Goal: Information Seeking & Learning: Learn about a topic

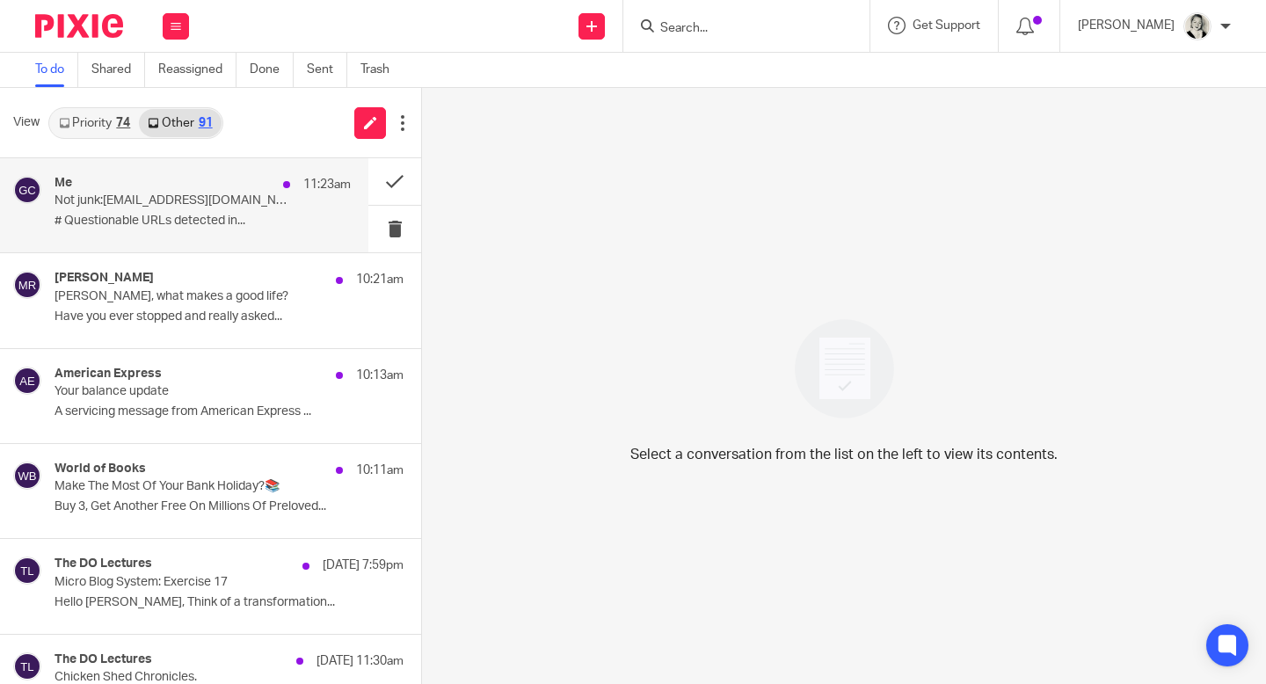
click at [287, 218] on p "# Questionable URLs detected in..." at bounding box center [202, 221] width 296 height 15
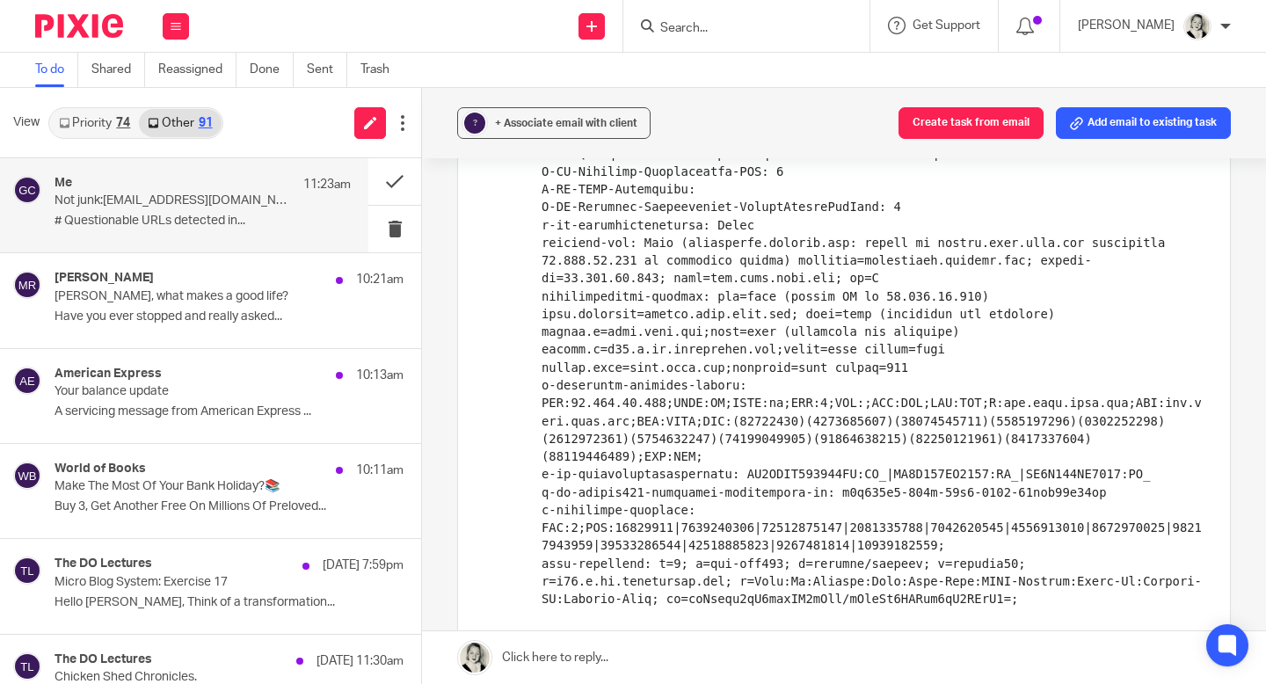
scroll to position [874, 0]
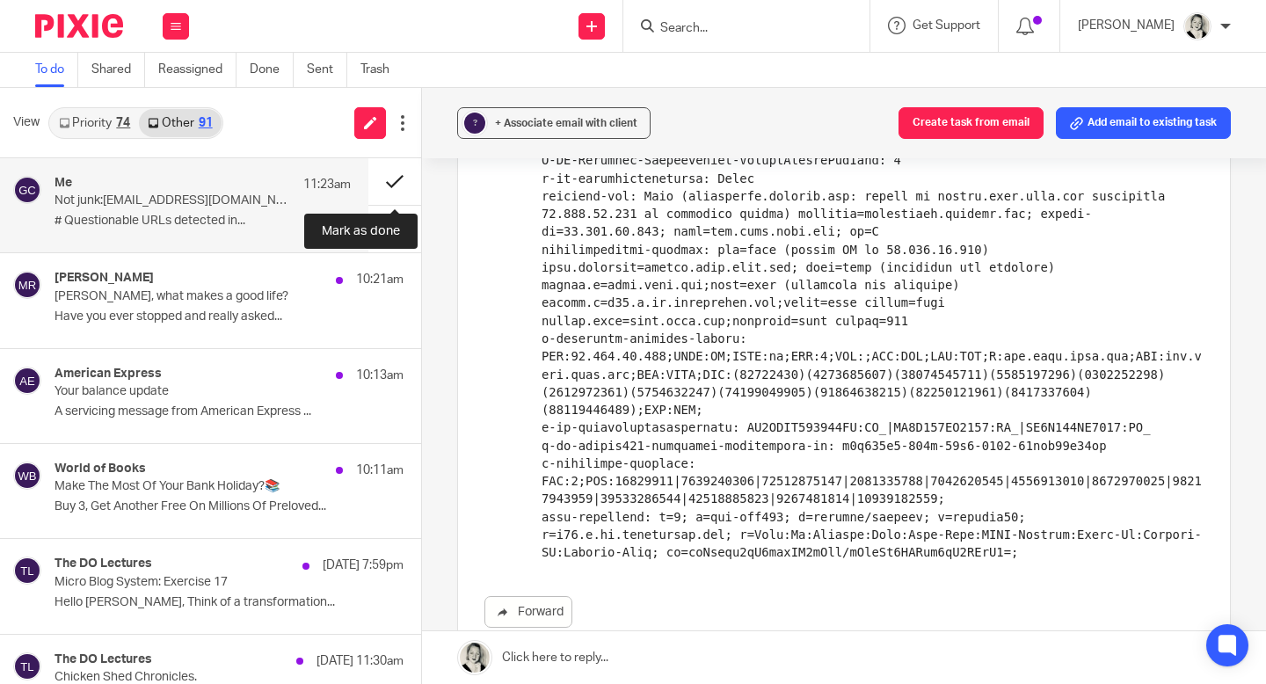
click at [393, 179] on button at bounding box center [394, 181] width 53 height 47
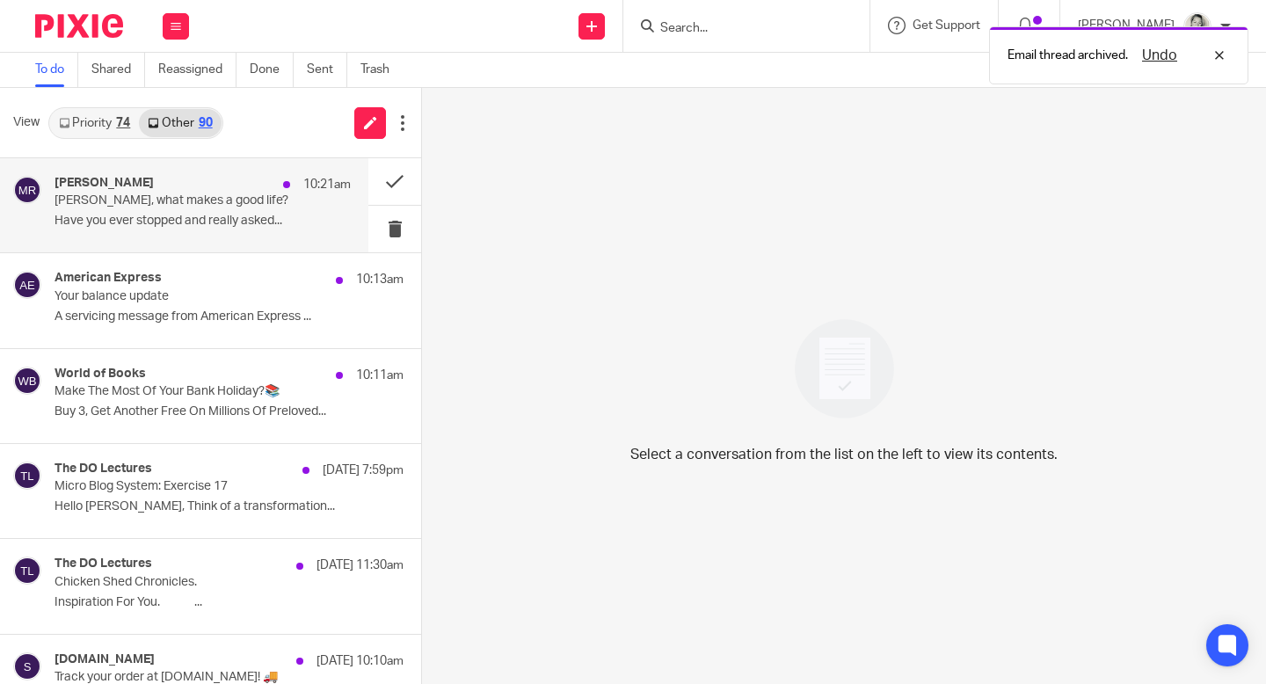
click at [249, 217] on p "Have you ever stopped and really asked..." at bounding box center [202, 221] width 296 height 15
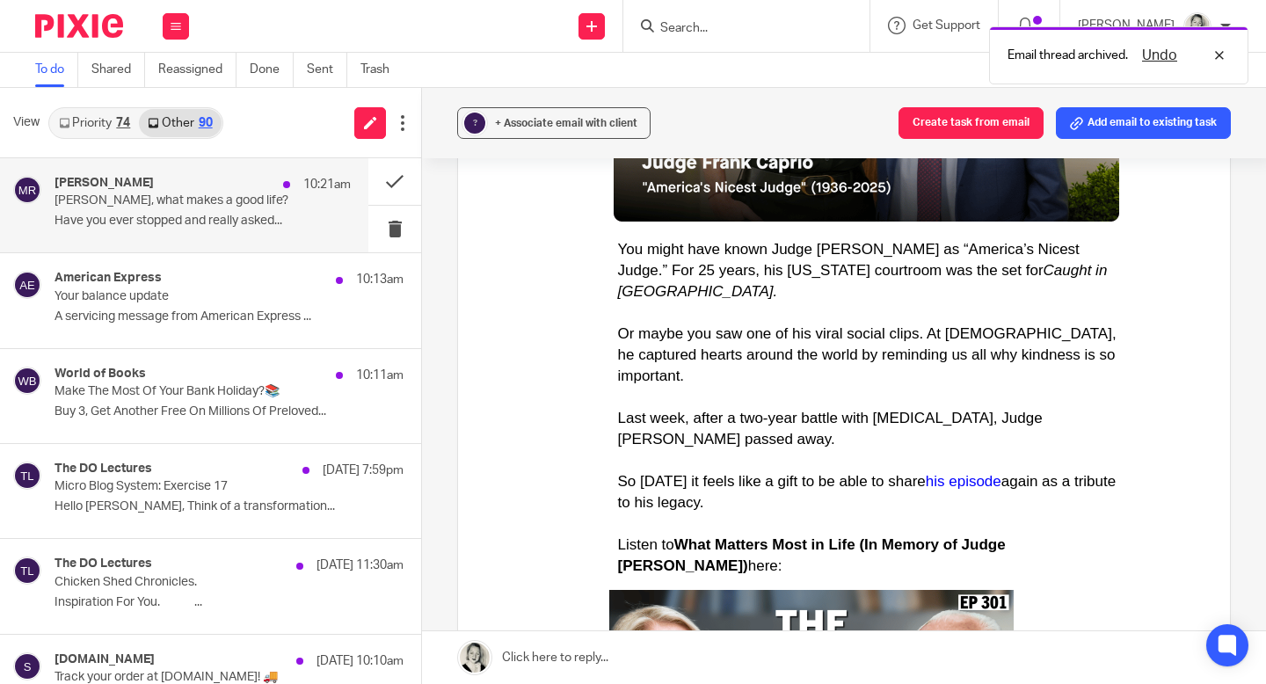
scroll to position [820, 0]
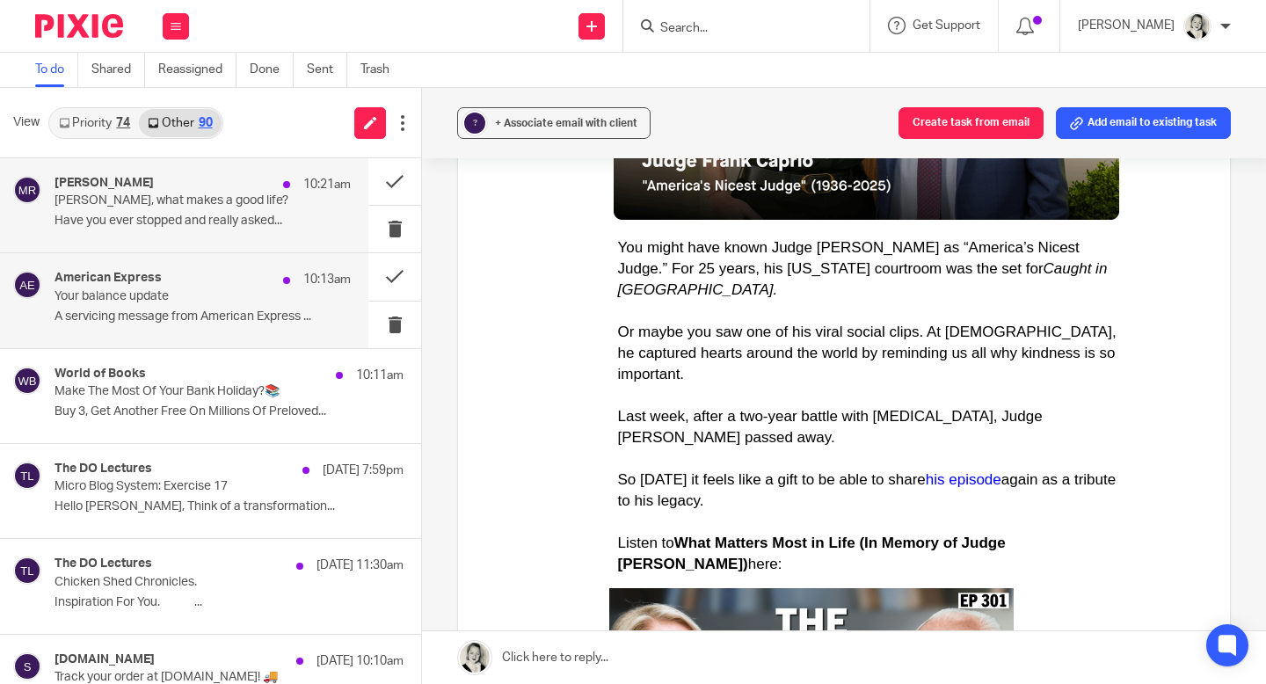
click at [271, 290] on p "Your balance update" at bounding box center [172, 296] width 237 height 15
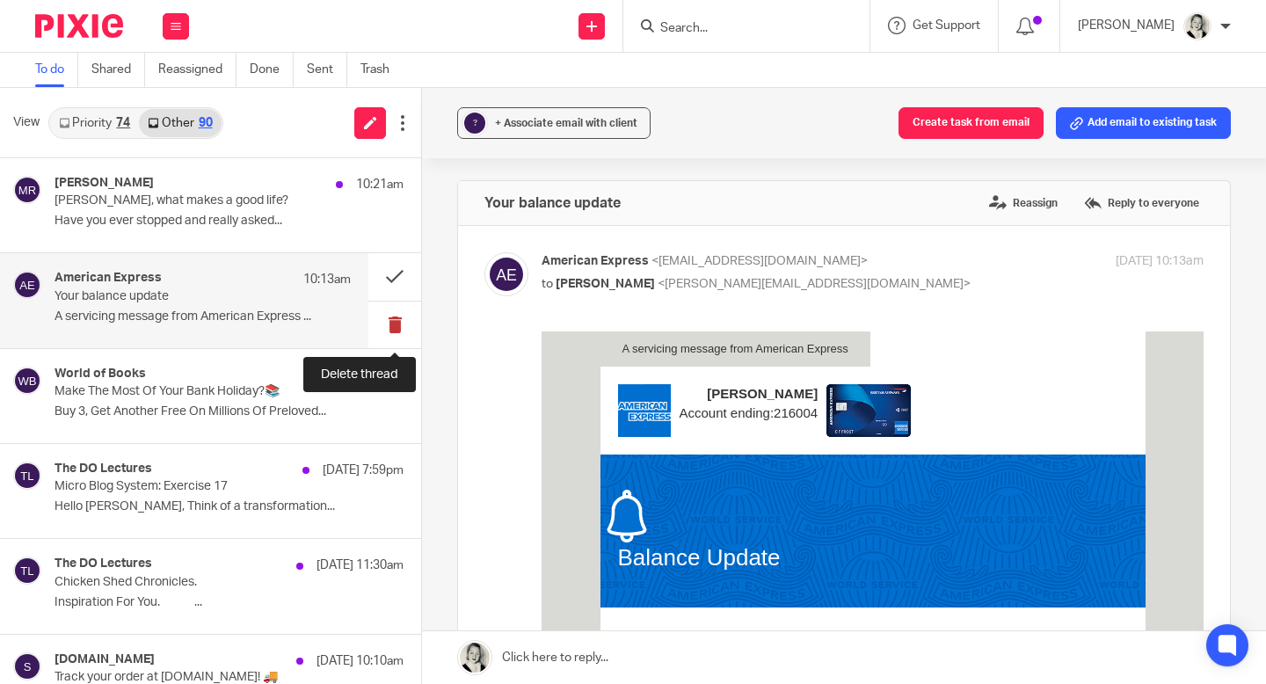
scroll to position [0, 0]
click at [389, 321] on button at bounding box center [394, 324] width 53 height 47
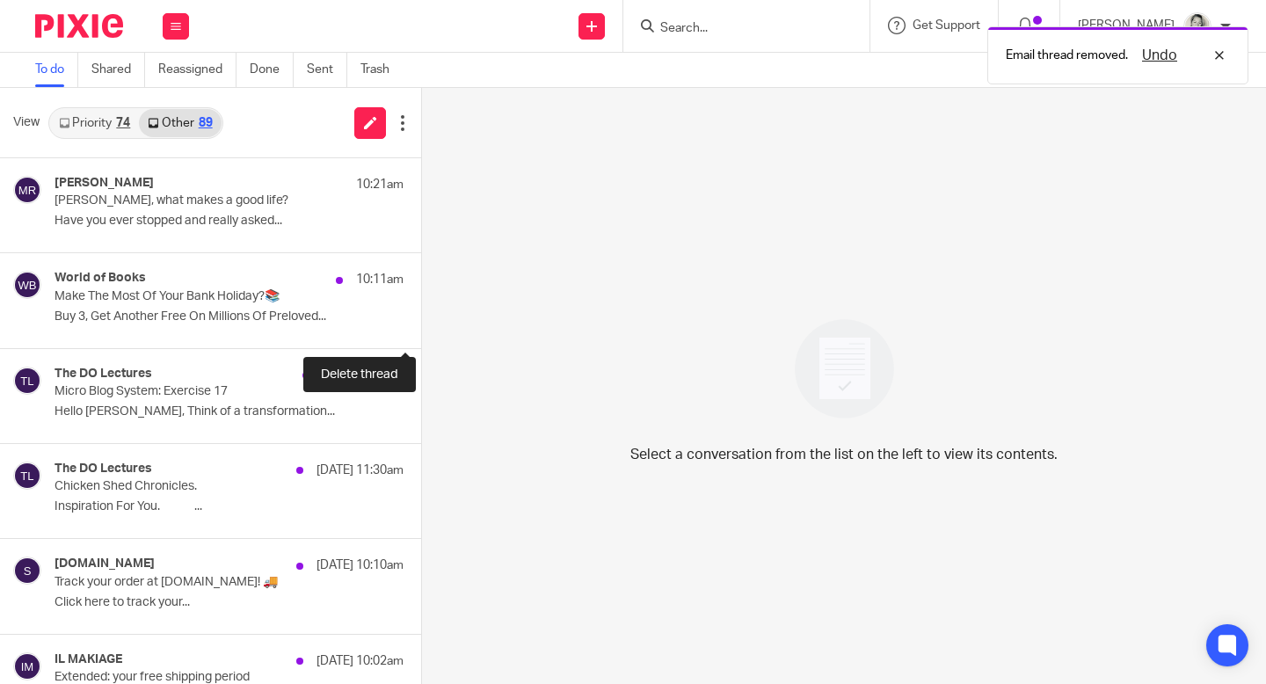
click at [421, 323] on button at bounding box center [428, 324] width 14 height 47
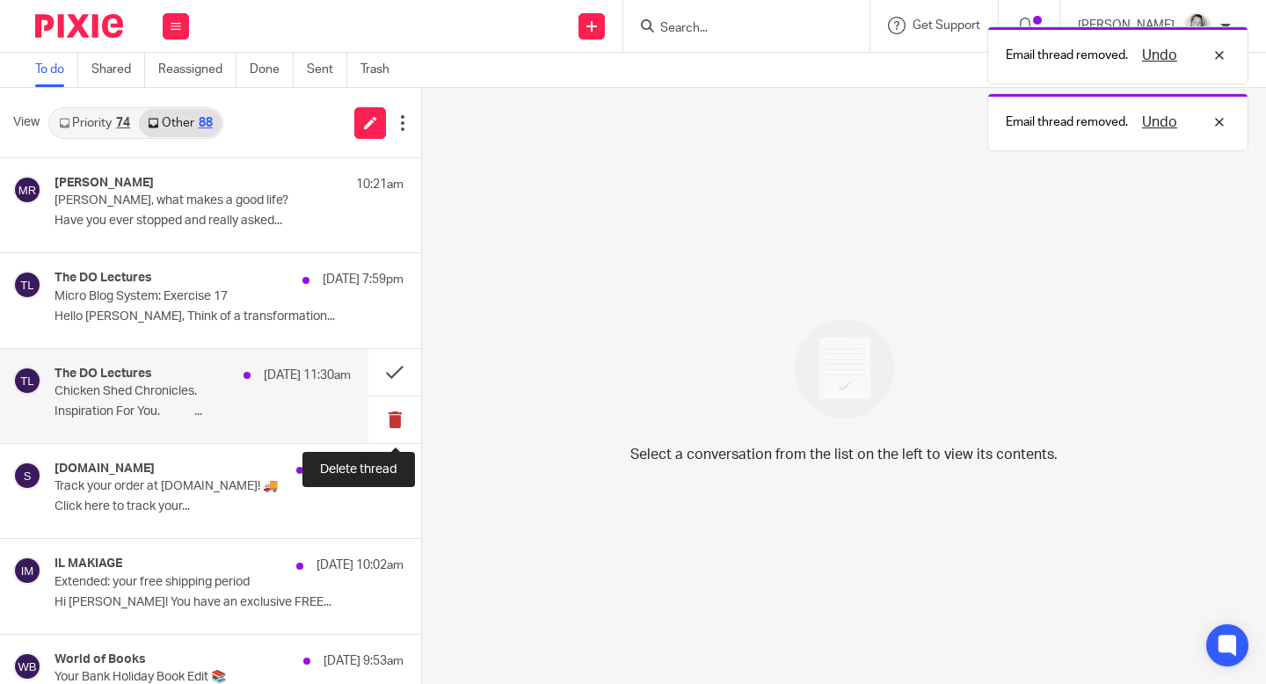
click at [400, 417] on button at bounding box center [394, 419] width 53 height 47
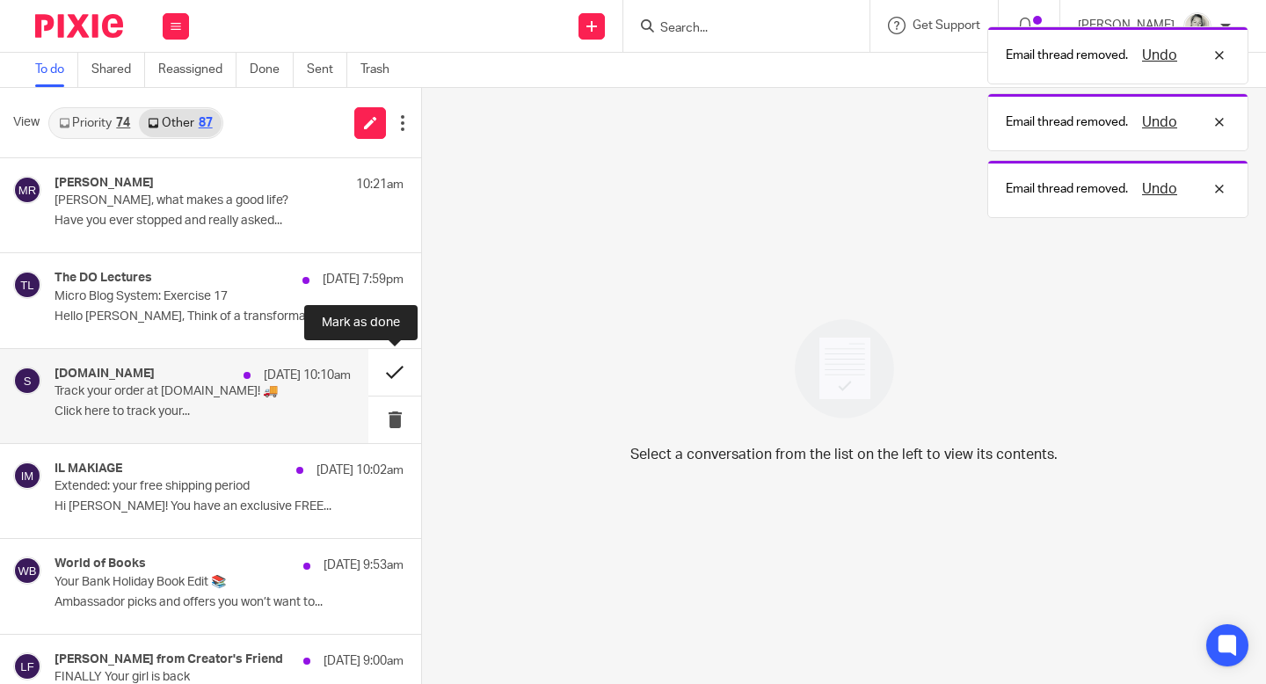
click at [396, 371] on button at bounding box center [394, 372] width 53 height 47
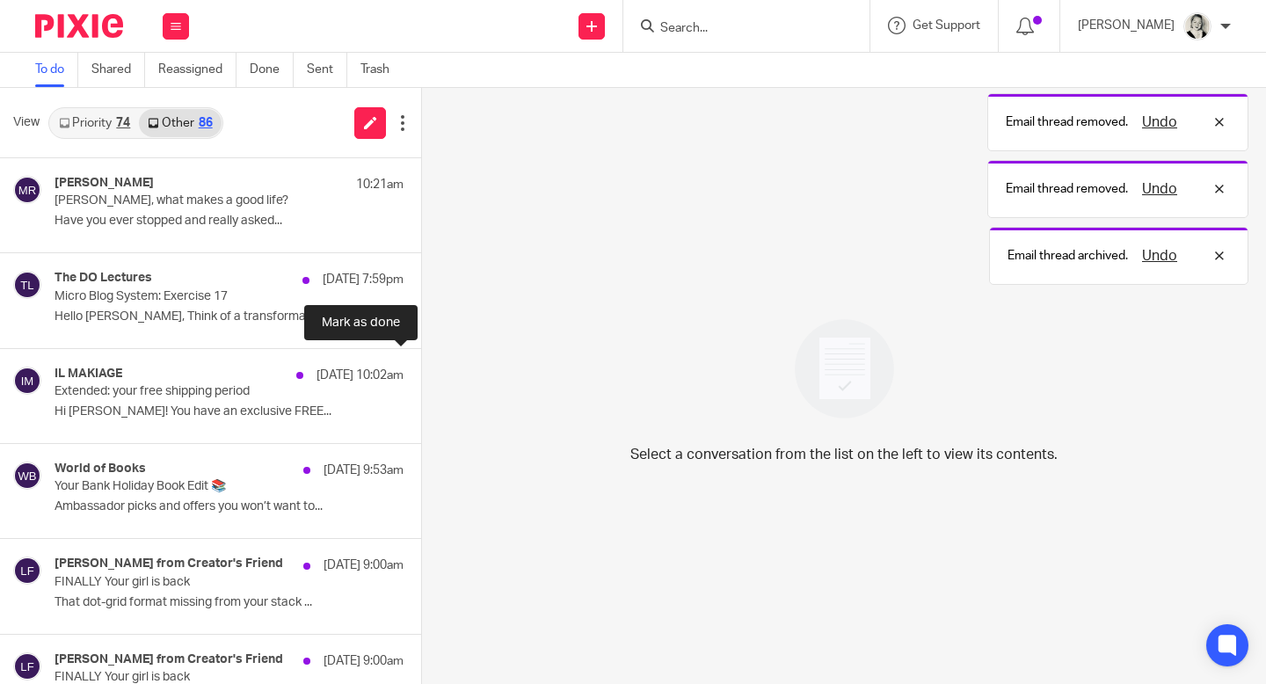
click at [421, 371] on button at bounding box center [428, 372] width 14 height 47
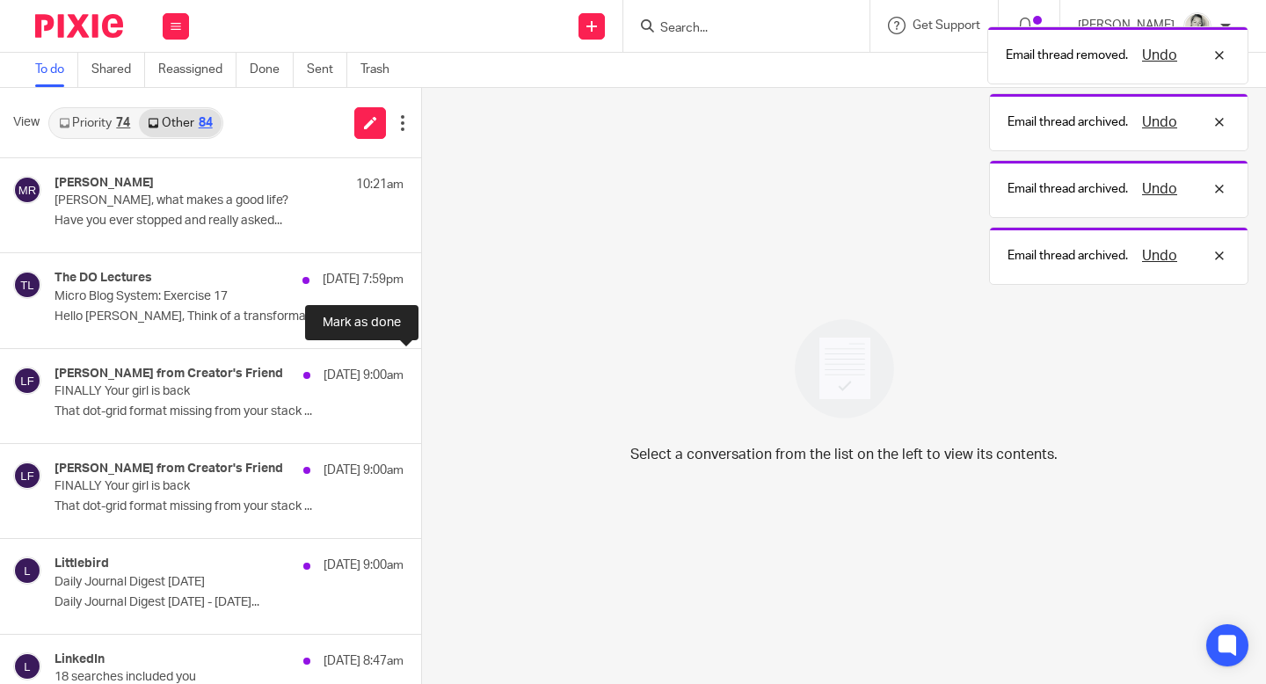
click at [421, 371] on button at bounding box center [428, 372] width 14 height 47
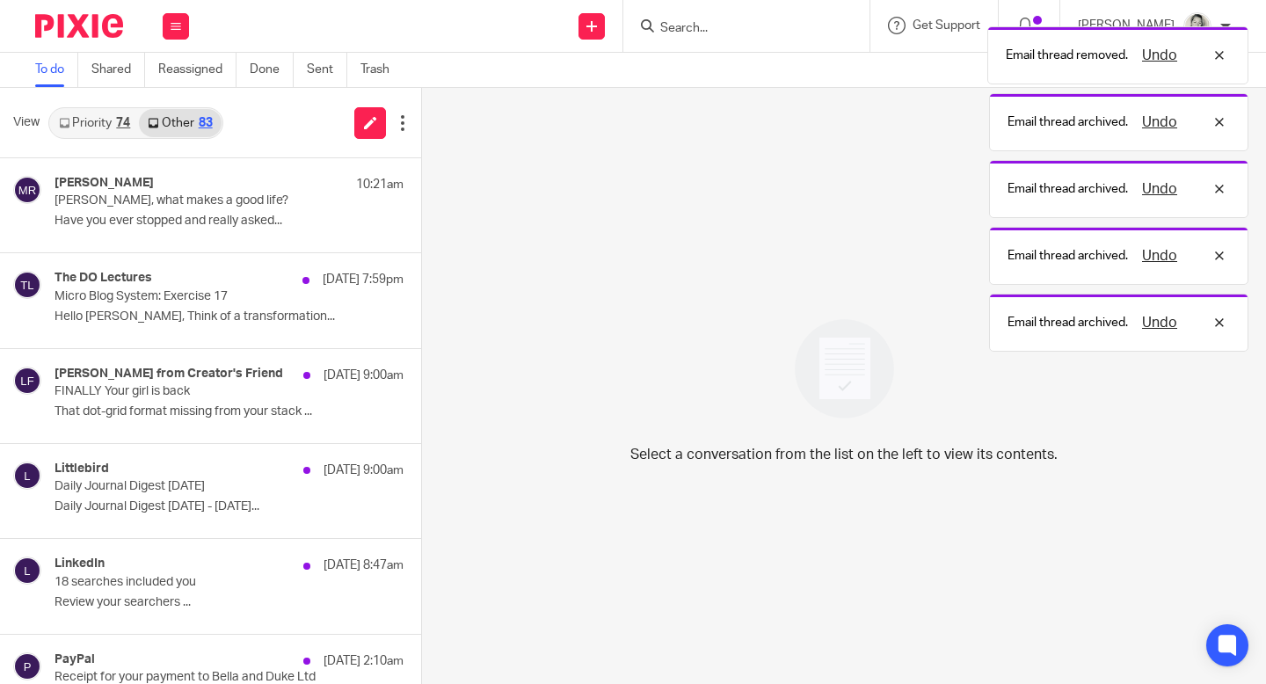
click at [421, 371] on button at bounding box center [428, 372] width 14 height 47
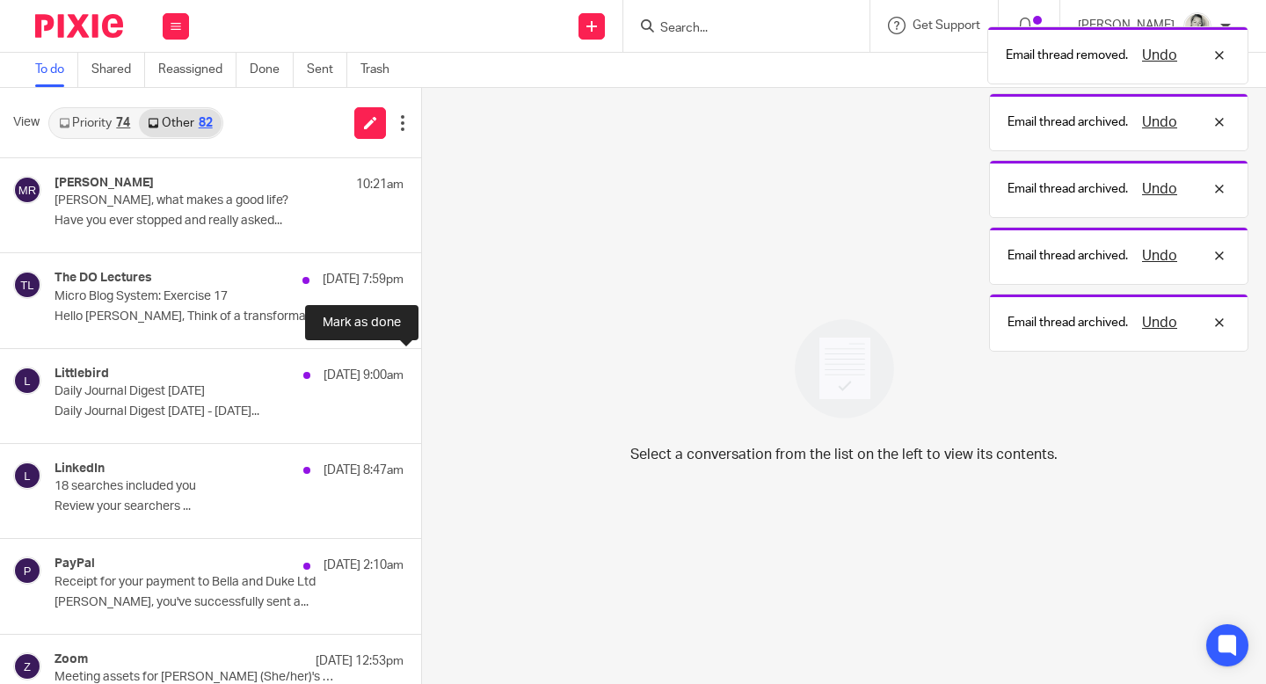
click at [421, 371] on button at bounding box center [428, 372] width 14 height 47
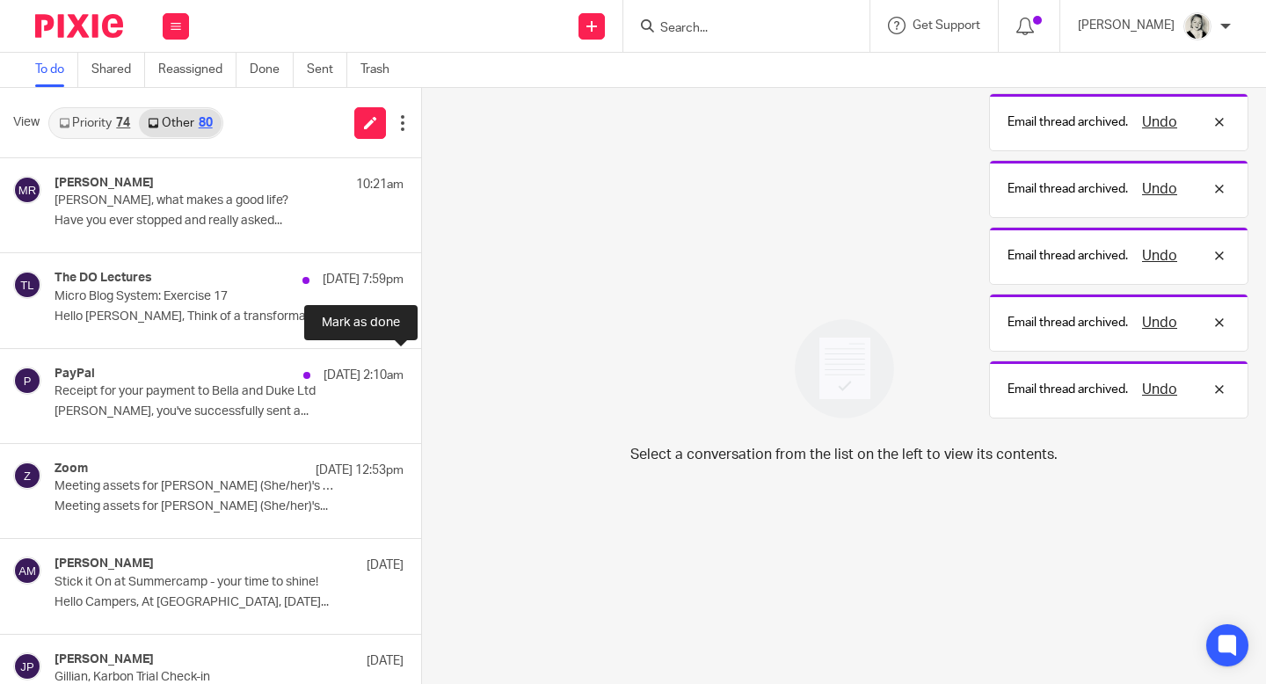
click at [421, 371] on button at bounding box center [428, 372] width 14 height 47
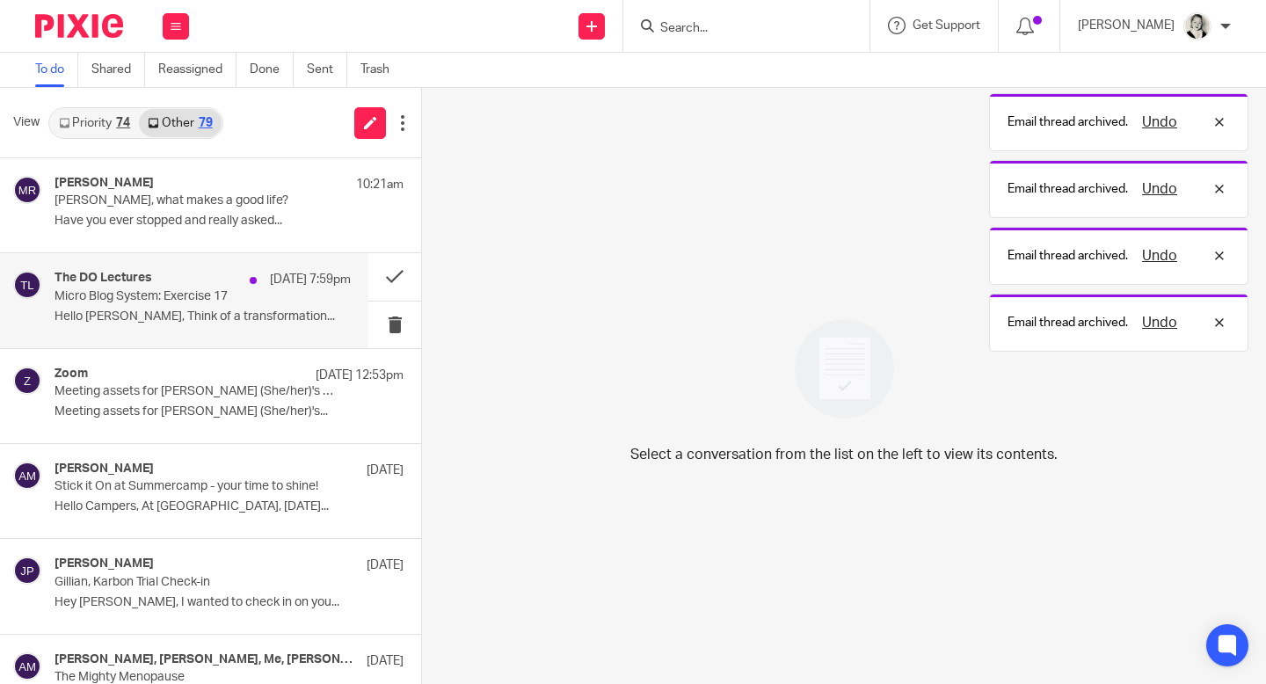
click at [185, 312] on p "Hello Gillian, Think of a transformation..." at bounding box center [202, 316] width 296 height 15
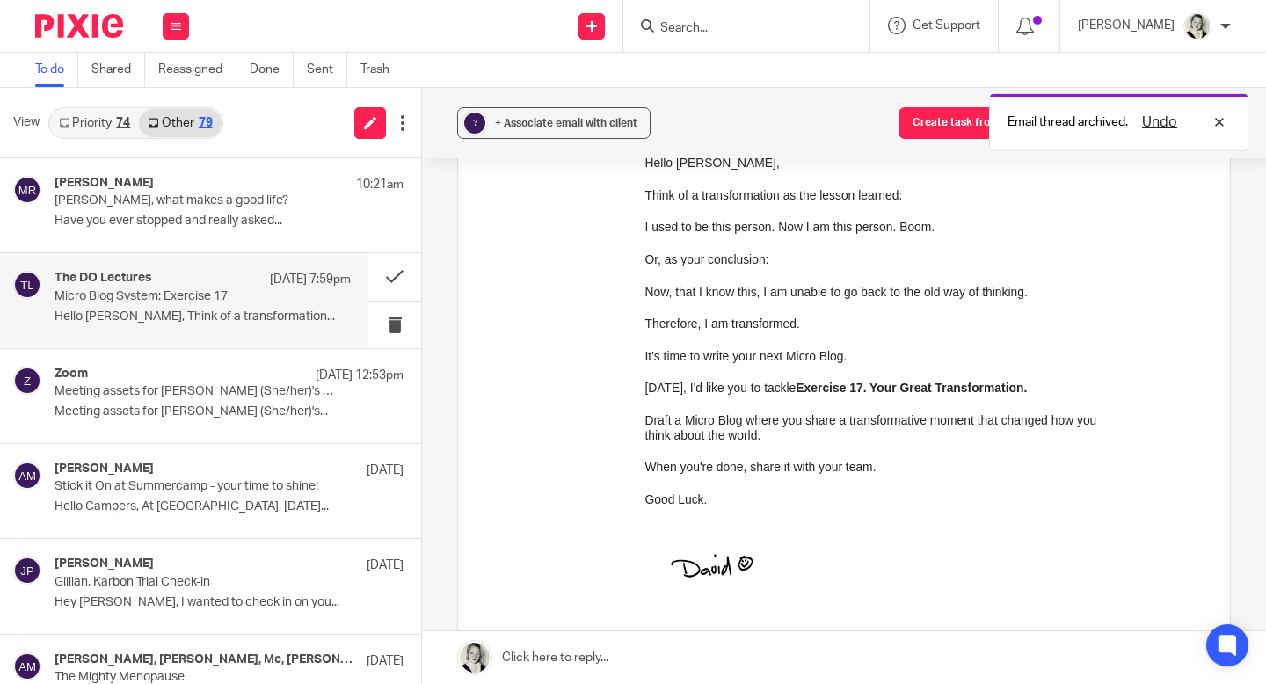
scroll to position [327, 0]
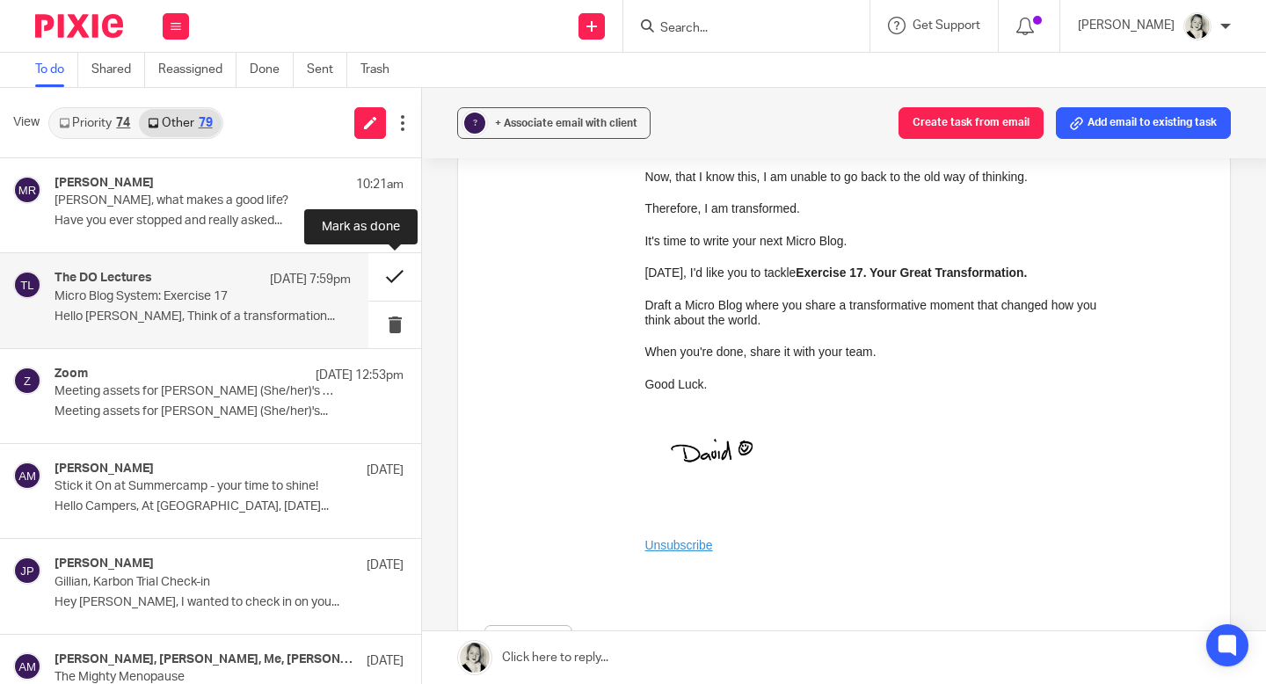
click at [399, 274] on button at bounding box center [394, 276] width 53 height 47
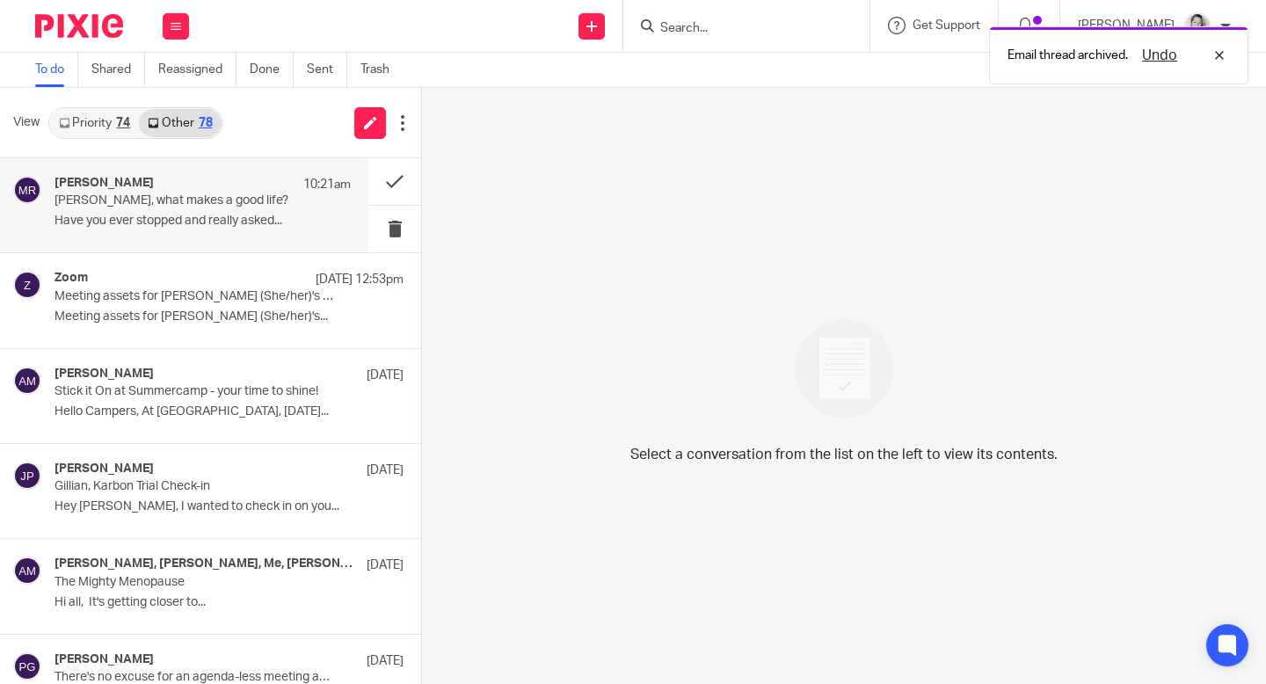
click at [213, 214] on p "Have you ever stopped and really asked..." at bounding box center [202, 221] width 296 height 15
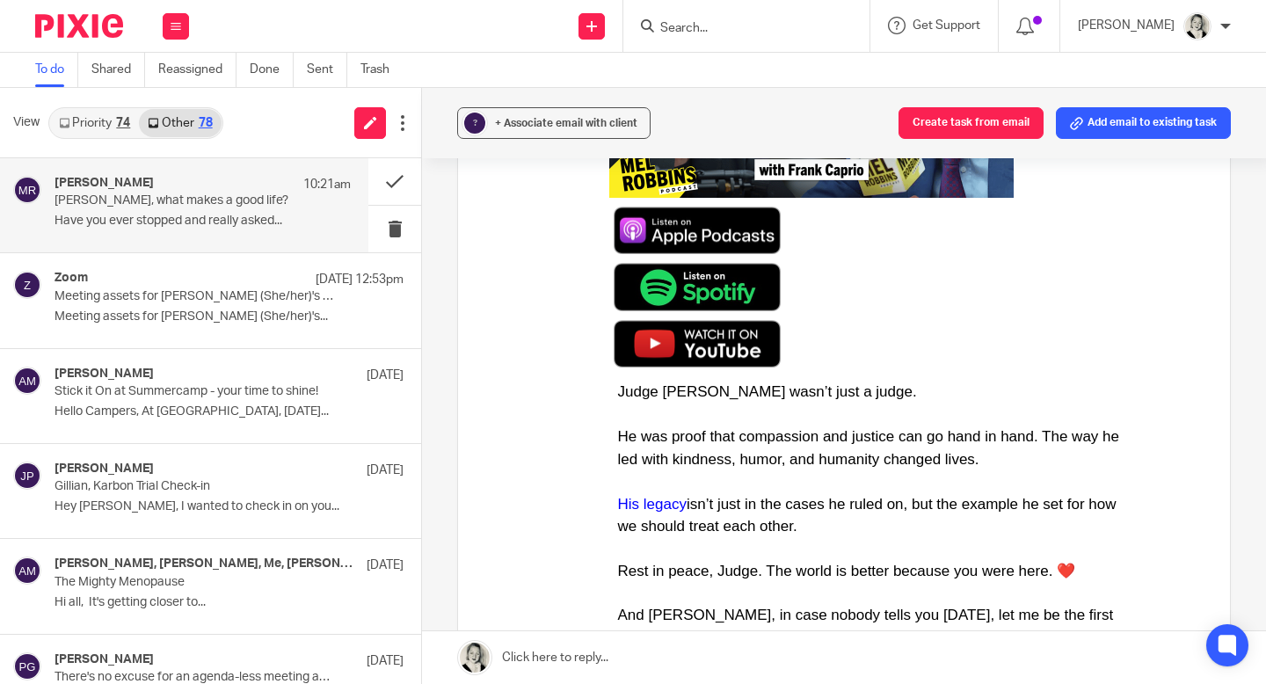
scroll to position [1613, 0]
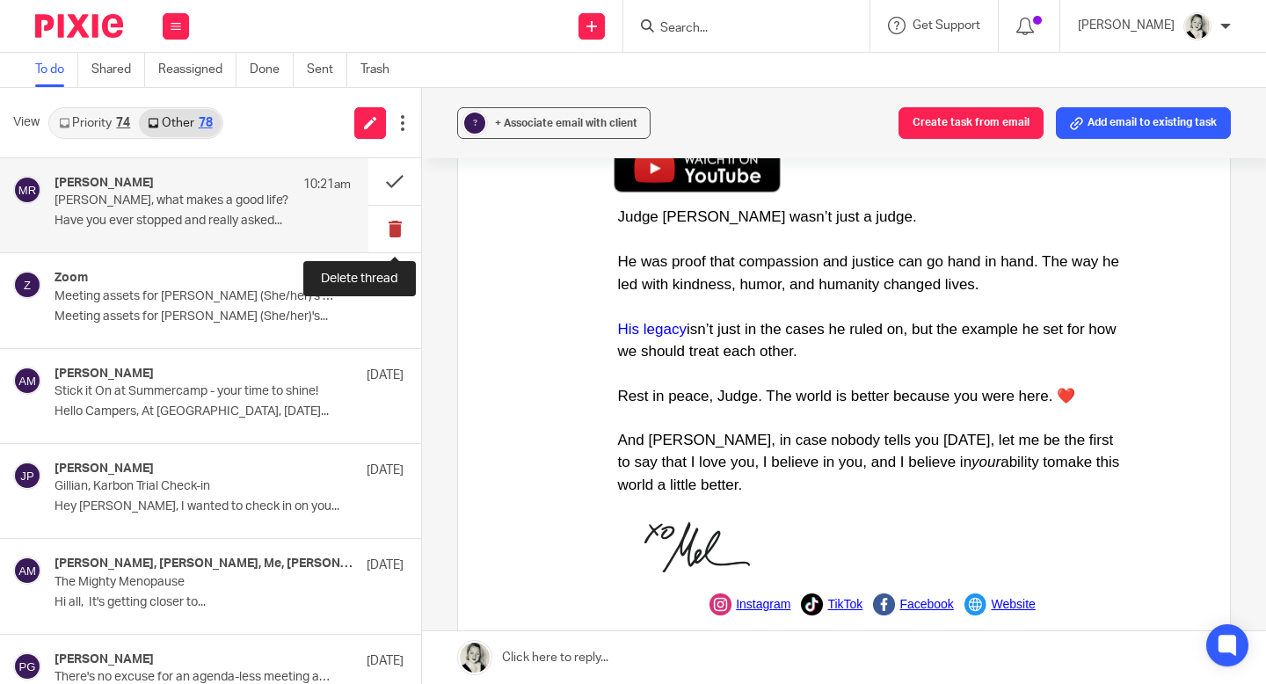
click at [401, 230] on button at bounding box center [394, 229] width 53 height 47
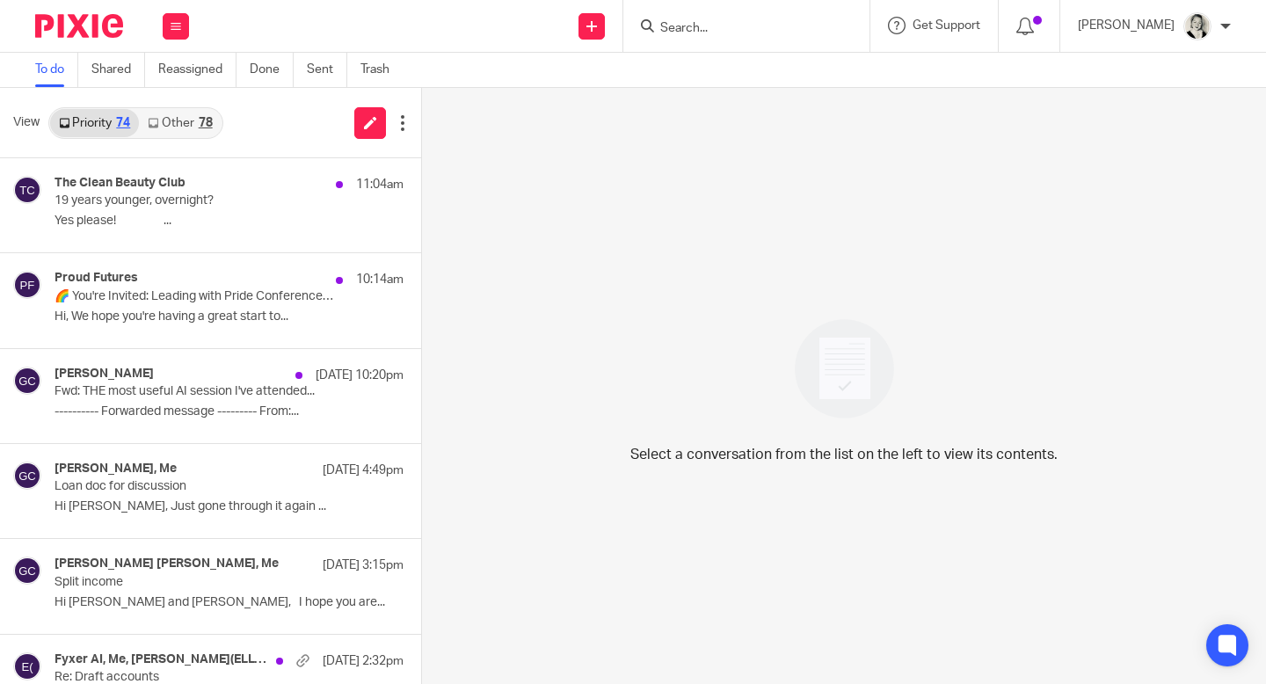
click at [186, 127] on link "Other 78" at bounding box center [180, 123] width 82 height 28
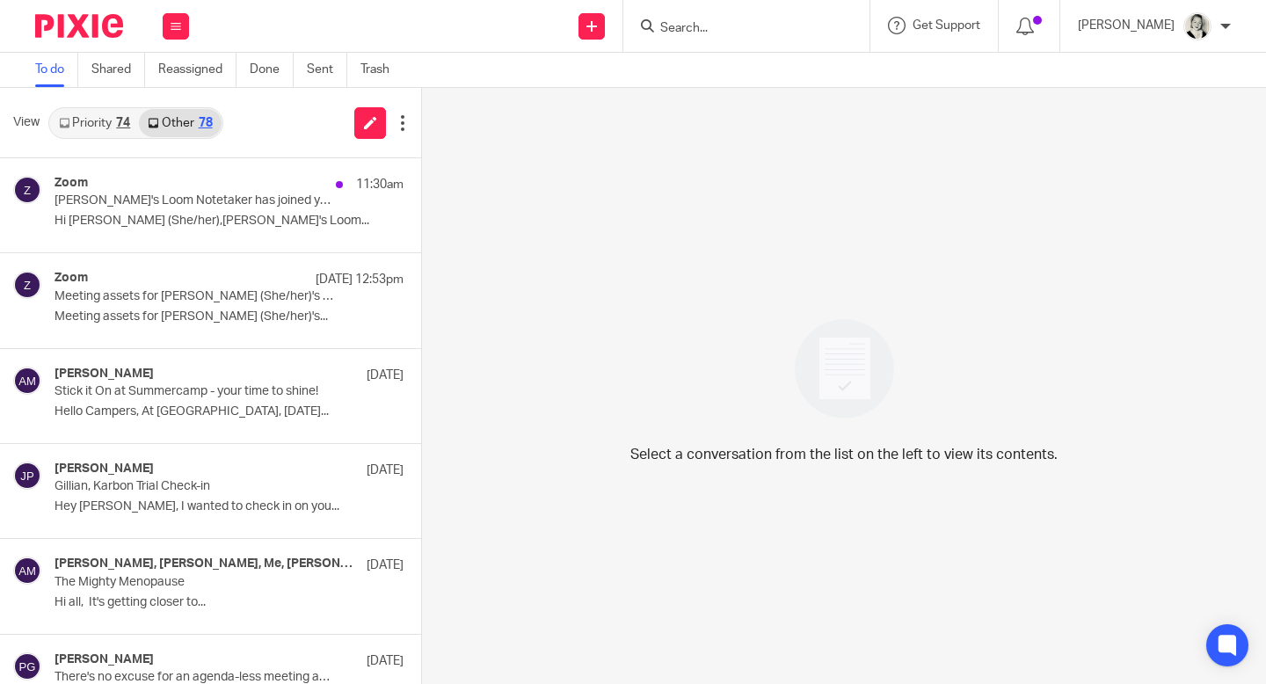
click at [98, 117] on link "Priority 74" at bounding box center [94, 123] width 89 height 28
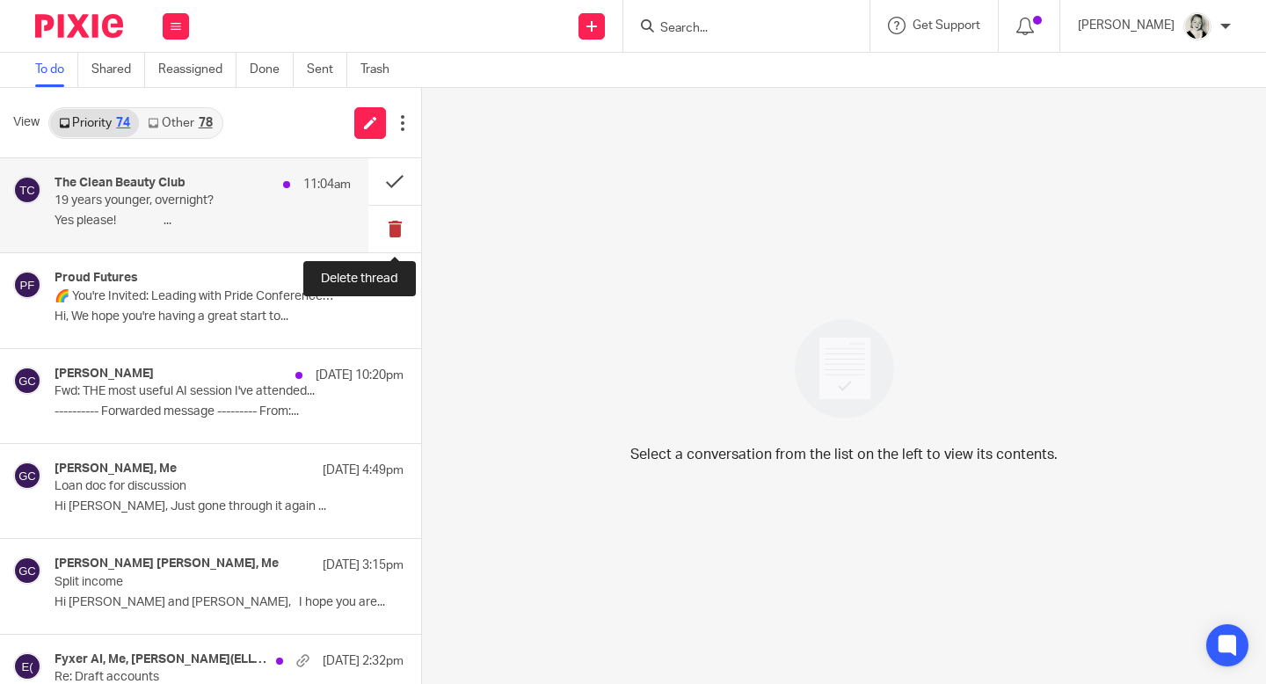
click at [406, 238] on button at bounding box center [394, 229] width 53 height 47
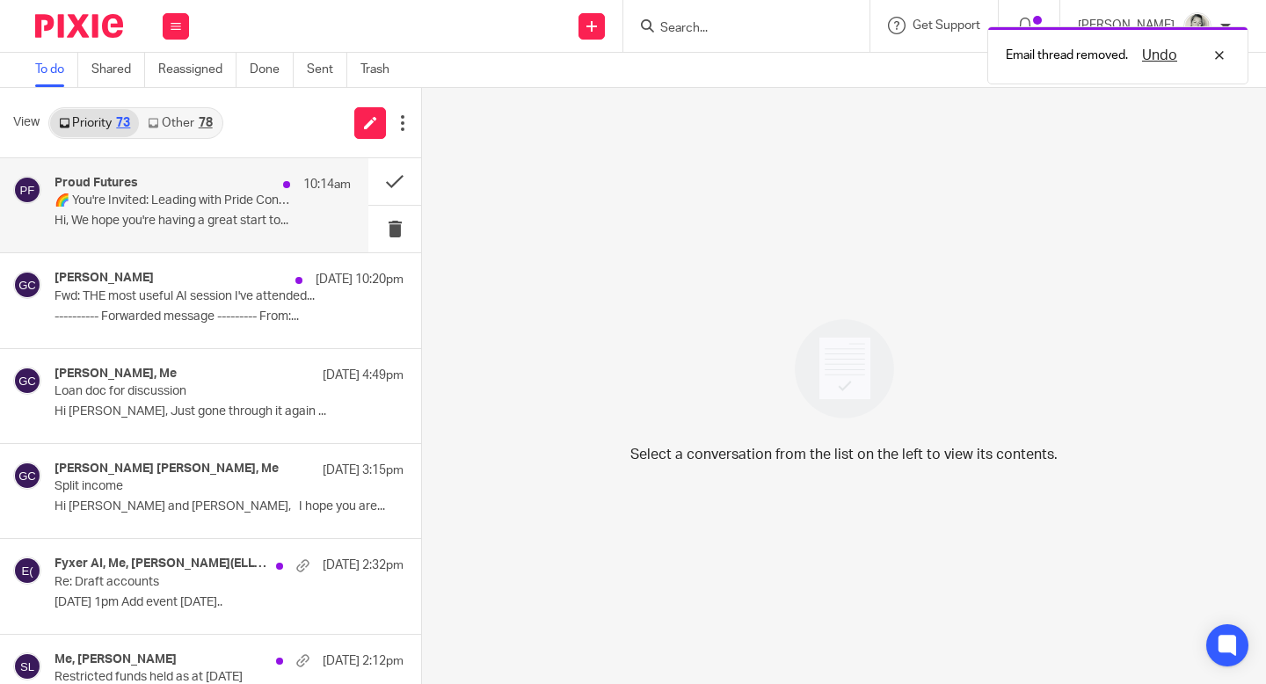
click at [253, 199] on p "🌈 You're Invited: Leading with Pride Conference - Early Bird Tickets Ending Soo…" at bounding box center [172, 200] width 237 height 15
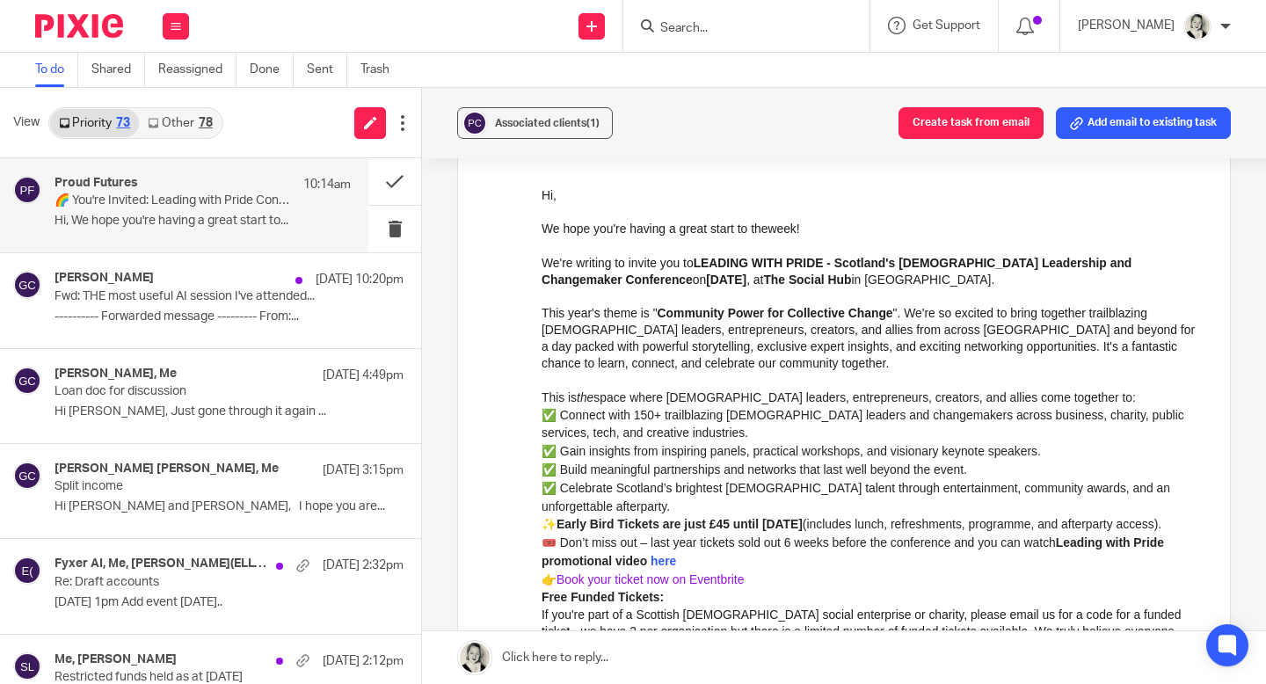
scroll to position [416, 0]
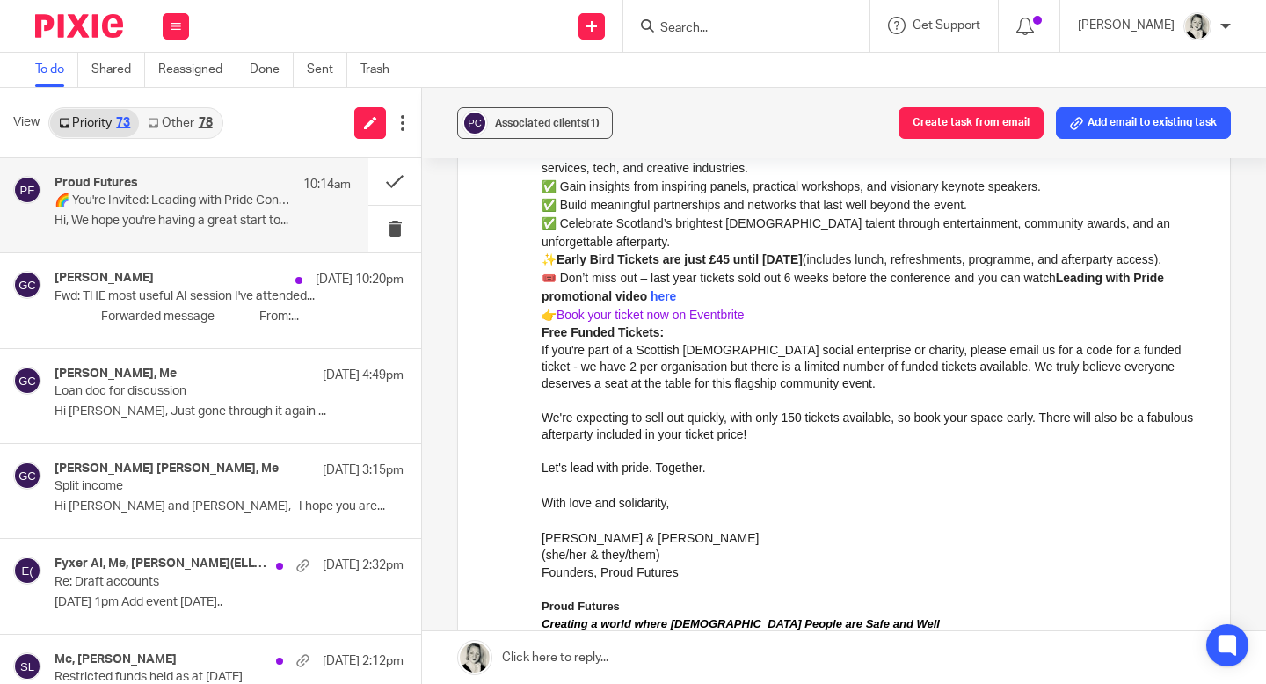
click at [636, 317] on link "Book your ticket now on Eventbrite" at bounding box center [649, 315] width 187 height 14
click at [398, 175] on button at bounding box center [394, 181] width 53 height 47
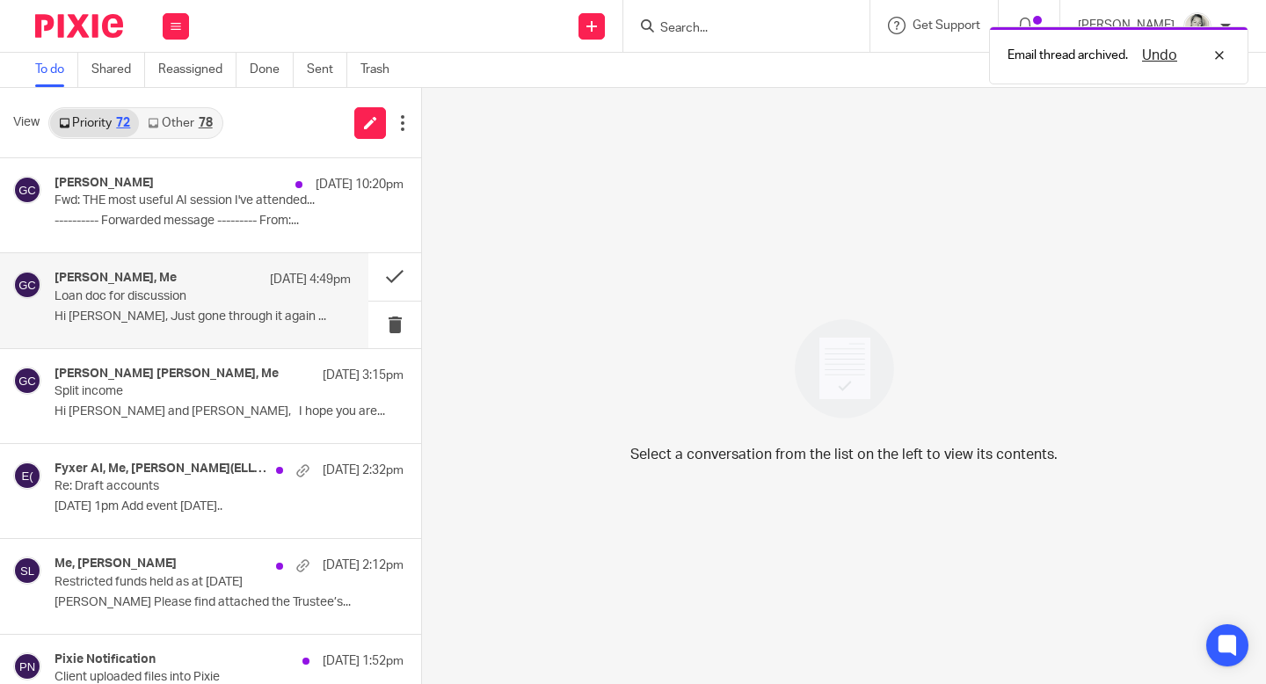
click at [253, 323] on p "Hi [PERSON_NAME], Just gone through it again ..." at bounding box center [202, 316] width 296 height 15
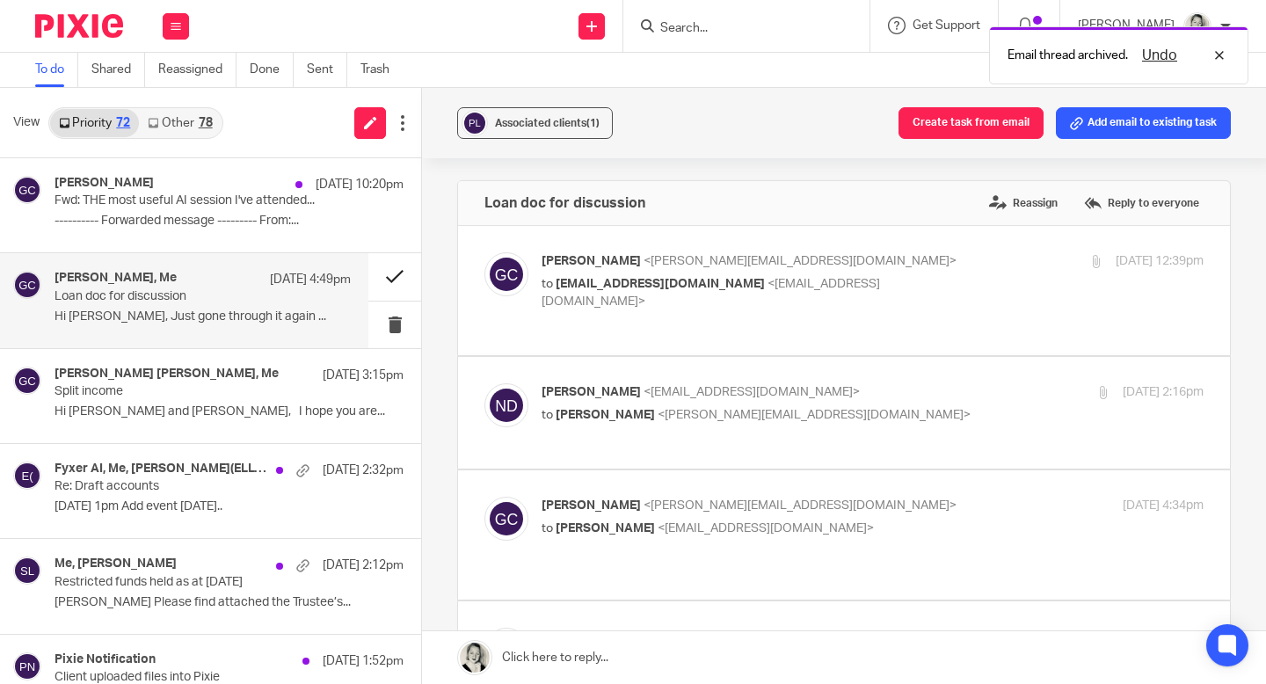
scroll to position [0, 0]
click at [392, 281] on button at bounding box center [394, 276] width 53 height 47
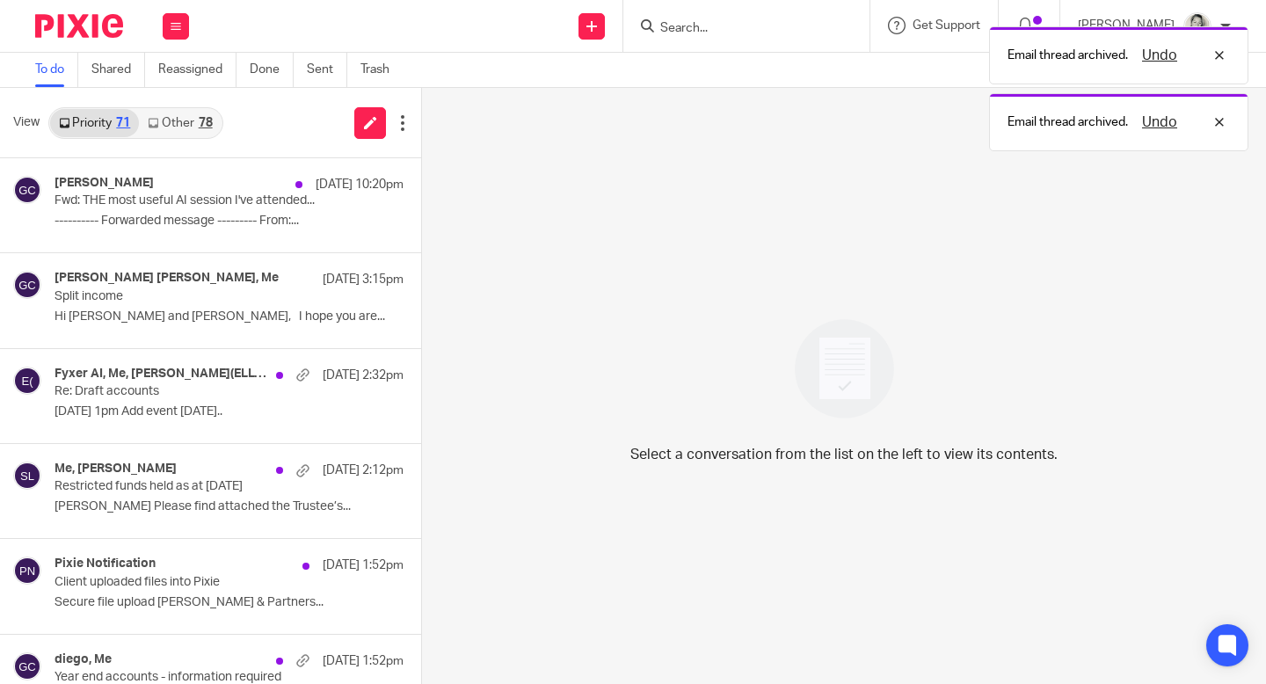
click at [206, 131] on link "Other 78" at bounding box center [180, 123] width 82 height 28
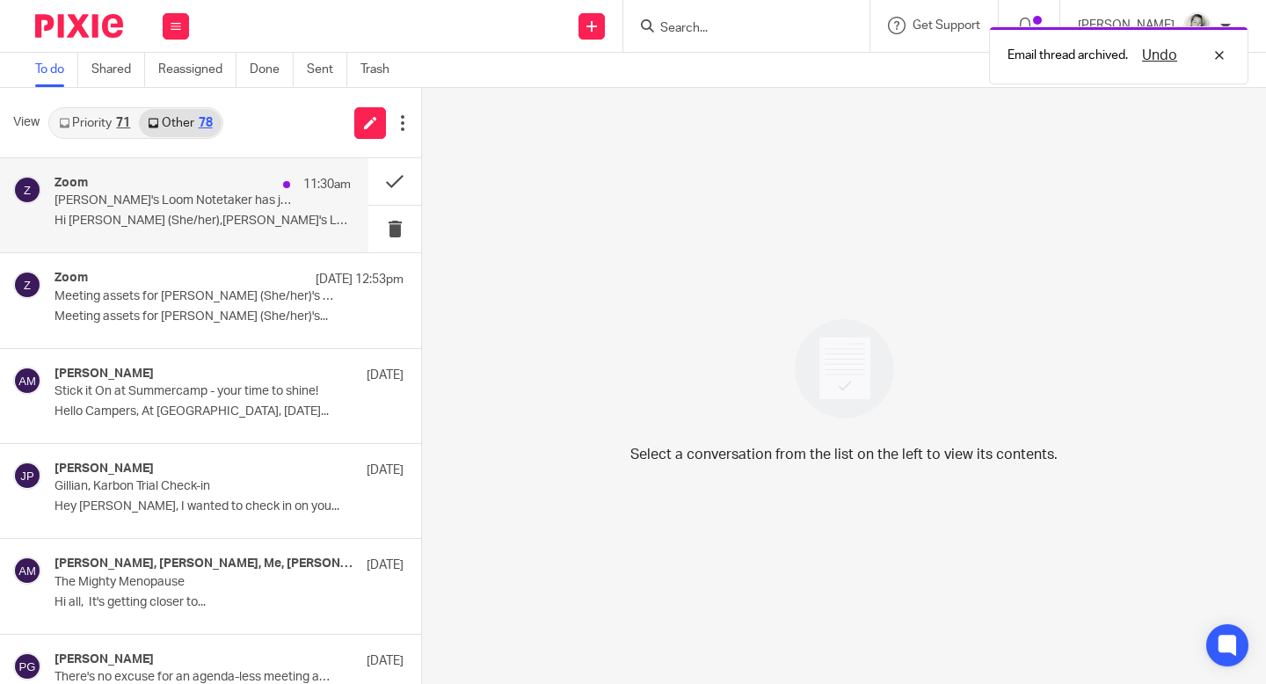
click at [225, 221] on p "Hi [PERSON_NAME] (She/her),[PERSON_NAME]'s Loom..." at bounding box center [202, 221] width 296 height 15
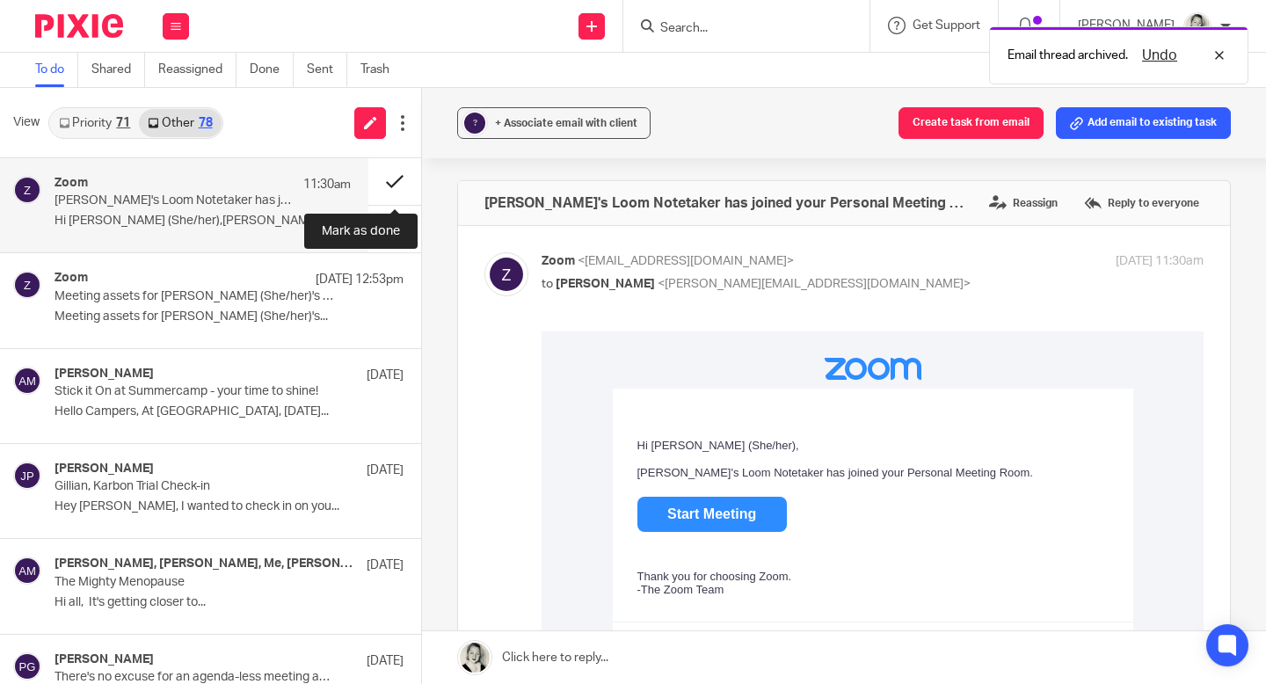
click at [397, 175] on button at bounding box center [394, 181] width 53 height 47
